Goal: Book appointment/travel/reservation

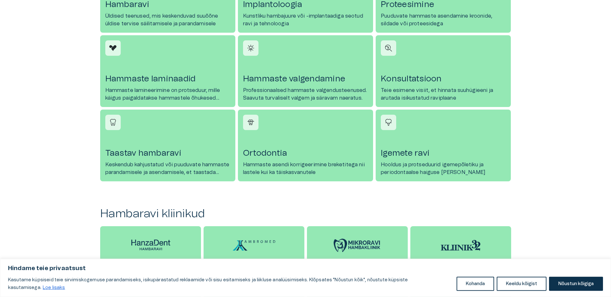
scroll to position [425, 0]
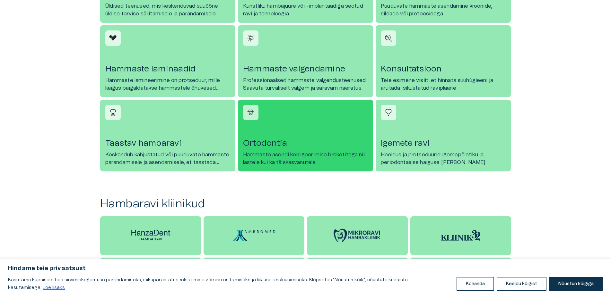
click at [264, 121] on link "Ortodontia Hammaste asendi korrigeerimine breketitega nii lastele kui ka täiska…" at bounding box center [305, 136] width 135 height 72
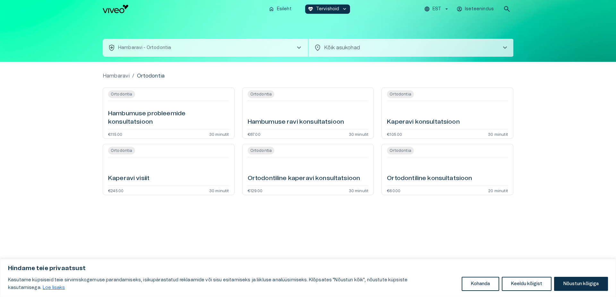
click at [509, 48] on span "chevron_right" at bounding box center [505, 48] width 8 height 8
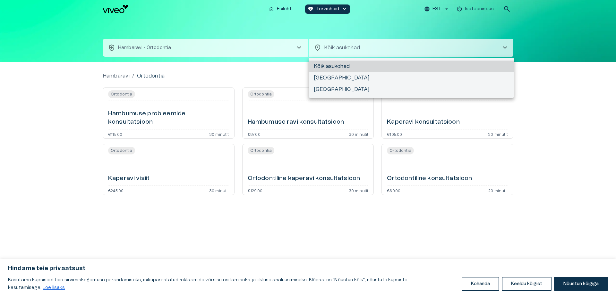
click at [327, 90] on li "[GEOGRAPHIC_DATA]" at bounding box center [411, 90] width 205 height 12
type input "**********"
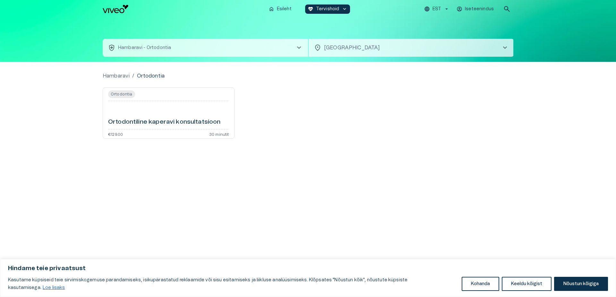
click at [506, 48] on span "chevron_right" at bounding box center [505, 48] width 8 height 8
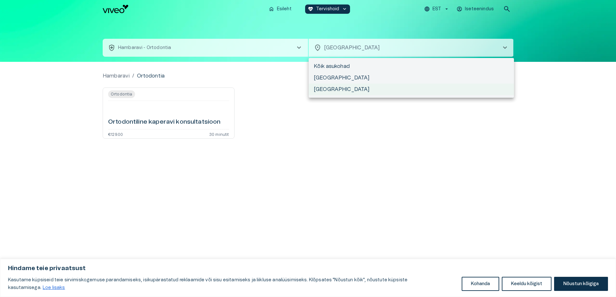
click at [334, 75] on li "[GEOGRAPHIC_DATA]" at bounding box center [411, 78] width 205 height 12
